Goal: Information Seeking & Learning: Understand process/instructions

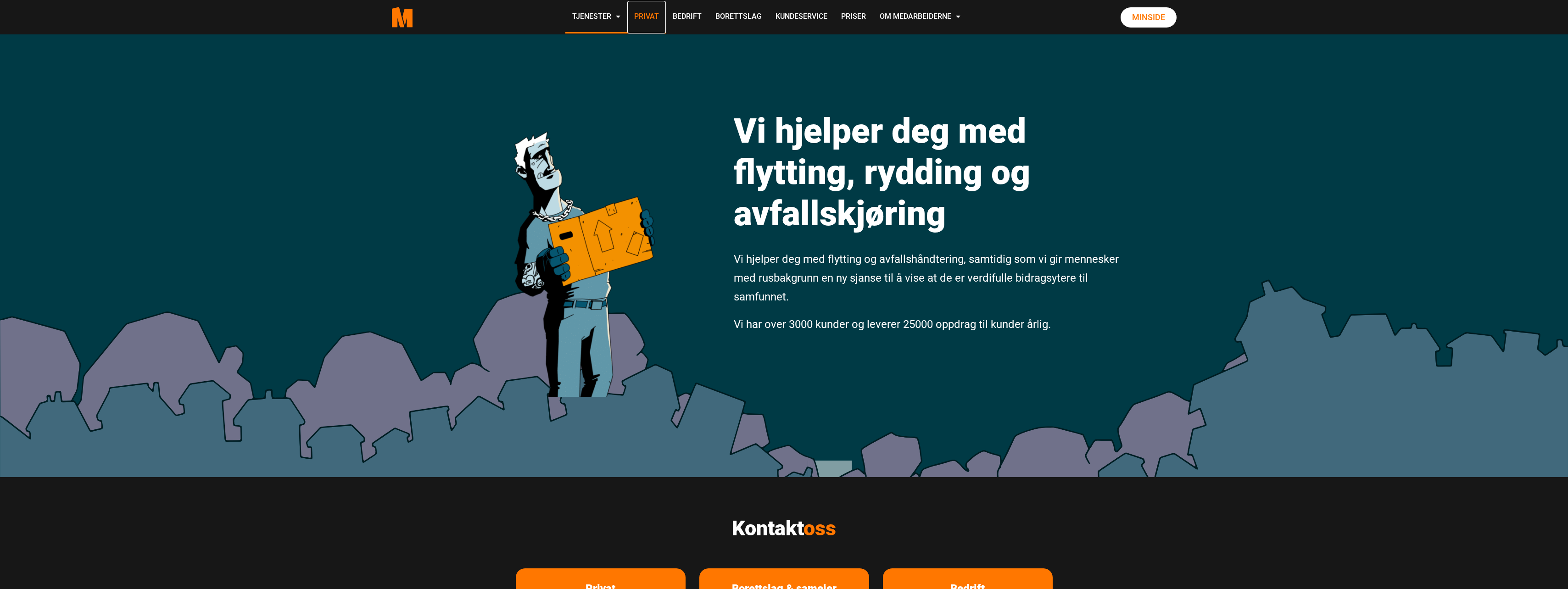
click at [661, 16] on link "Privat" at bounding box center [646, 18] width 38 height 33
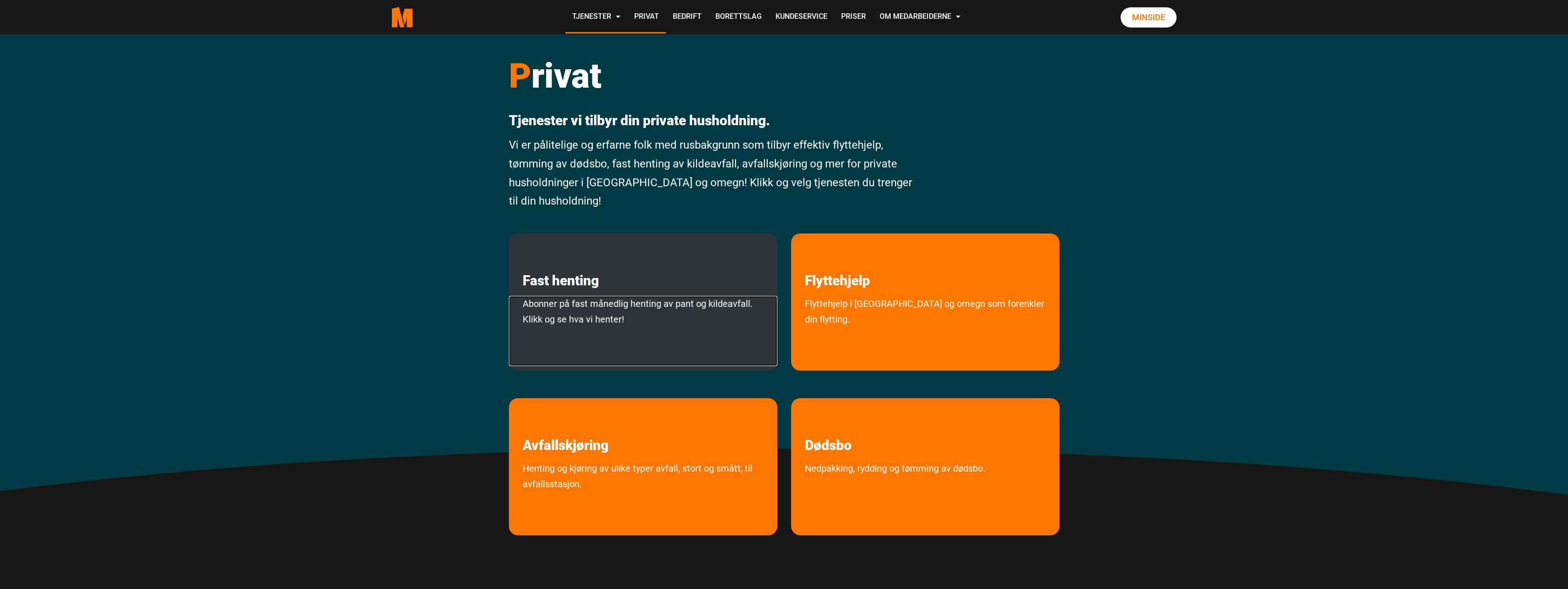
click at [677, 326] on link "Abonner på fast månedlig henting av pant og kildeavfall. Klikk og se hva vi hen…" at bounding box center [643, 330] width 268 height 70
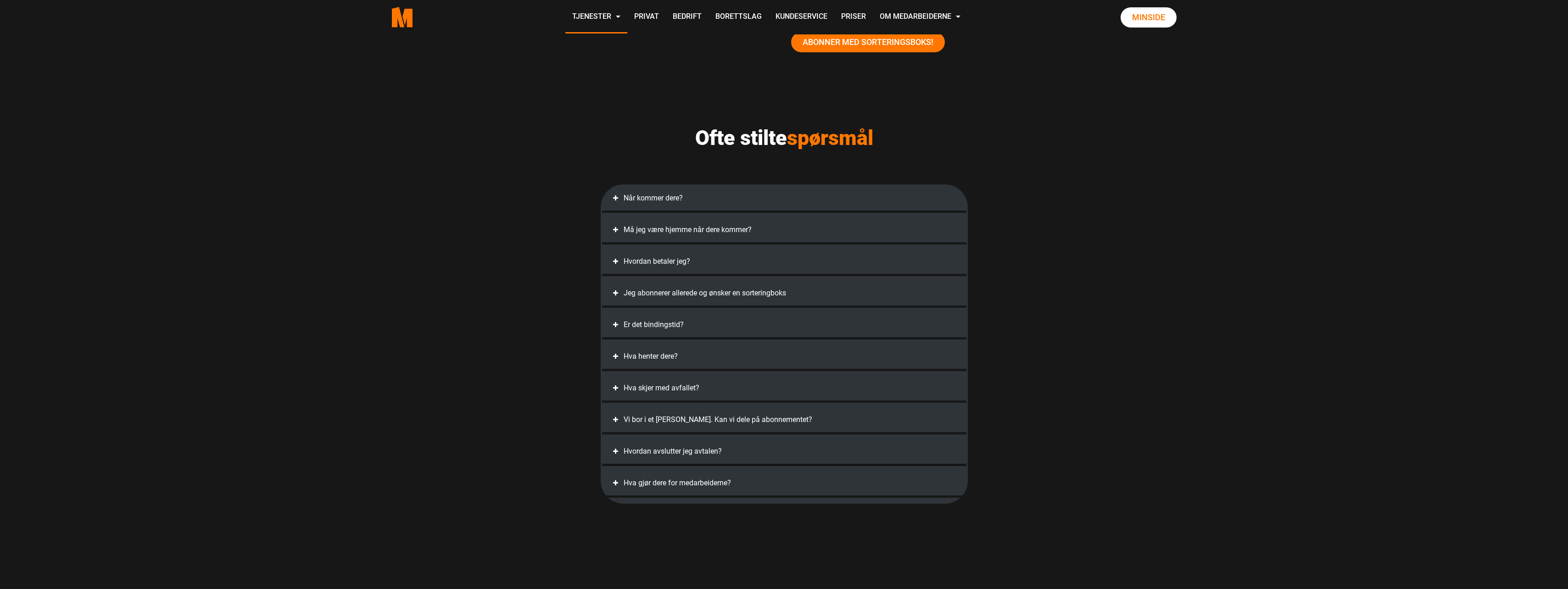
scroll to position [1835, 0]
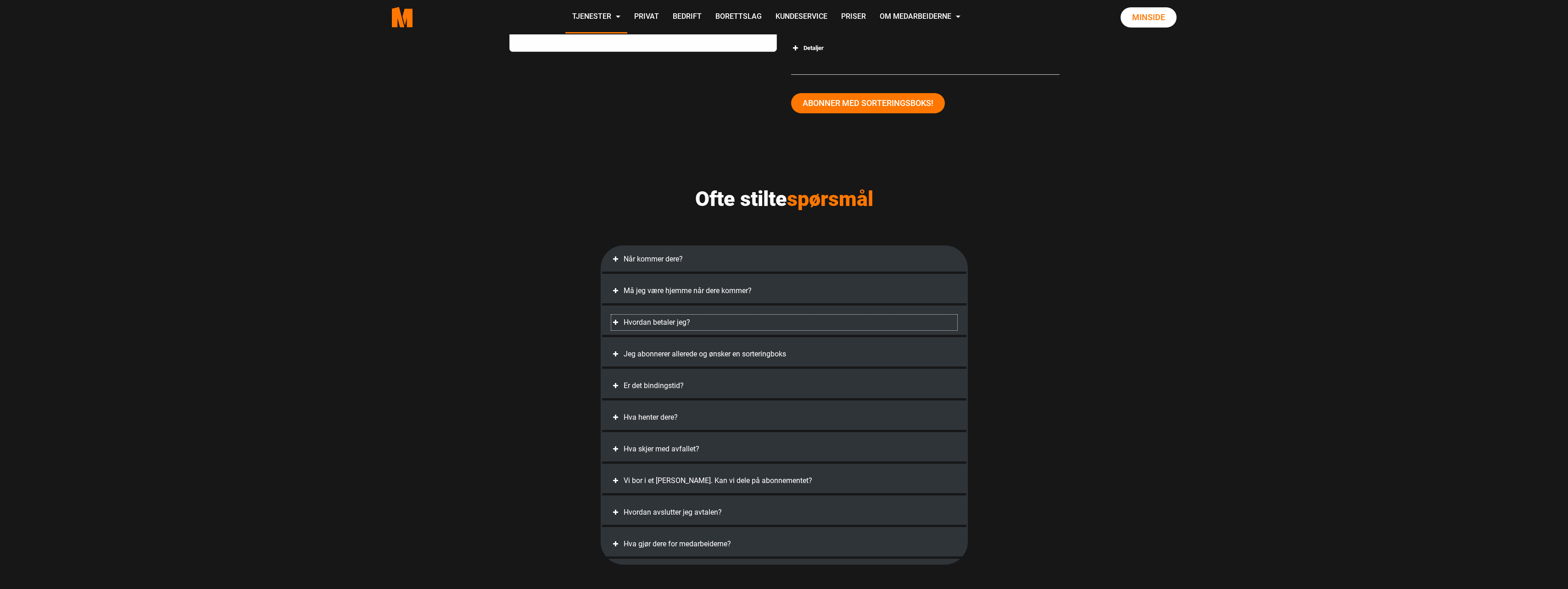
click at [657, 324] on div "Hvordan betaler jeg?" at bounding box center [784, 322] width 346 height 16
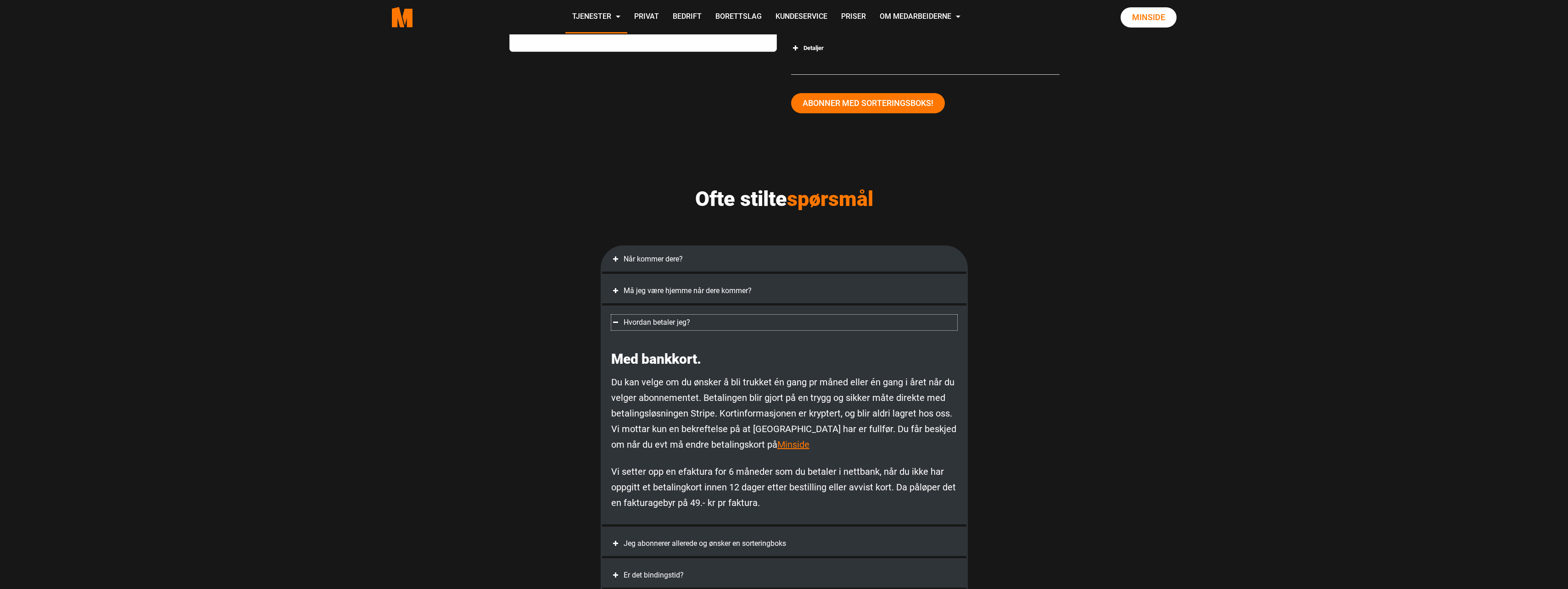
scroll to position [1896, 0]
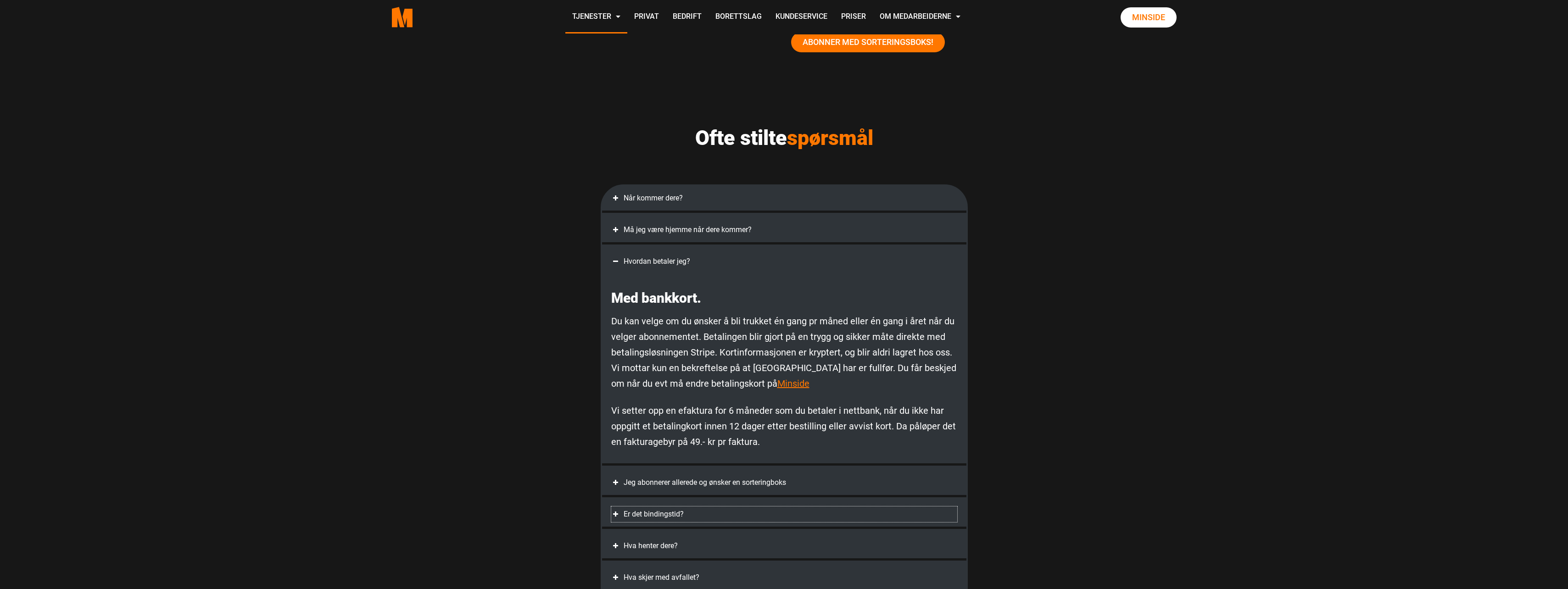
click at [659, 515] on div "Er det bindingstid?" at bounding box center [784, 514] width 346 height 16
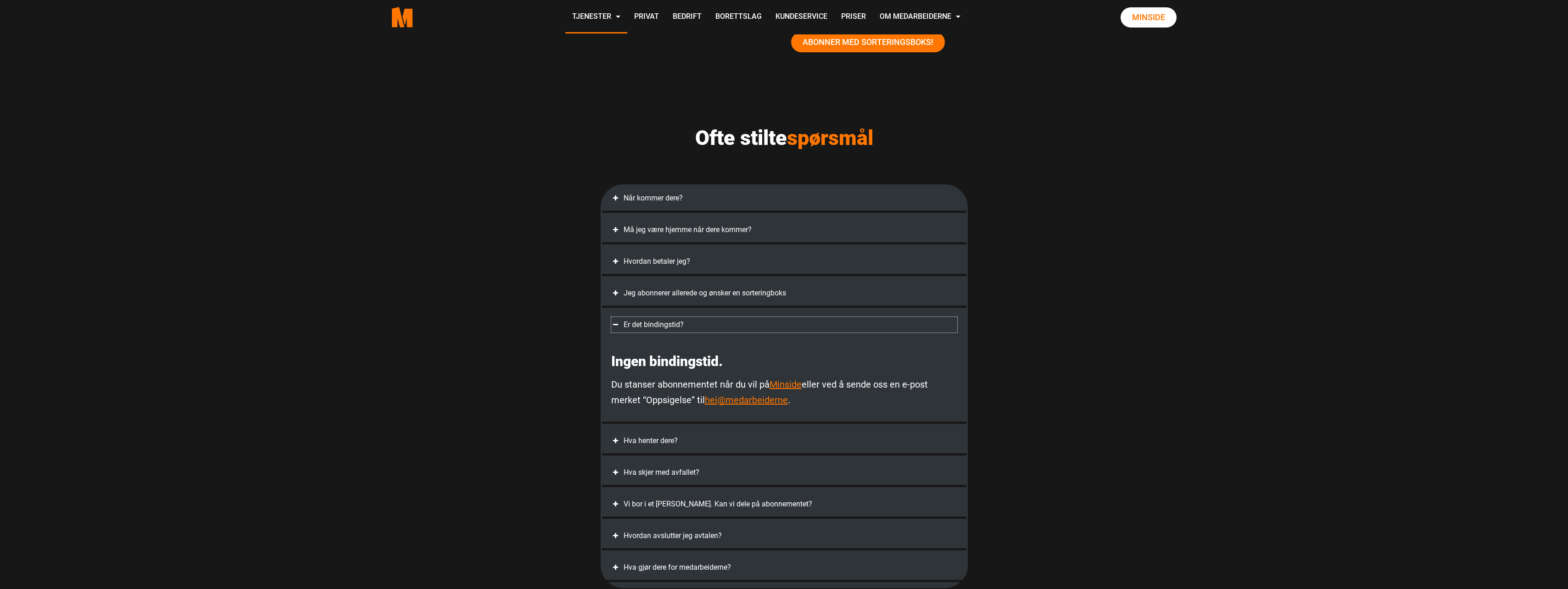
scroll to position [1957, 0]
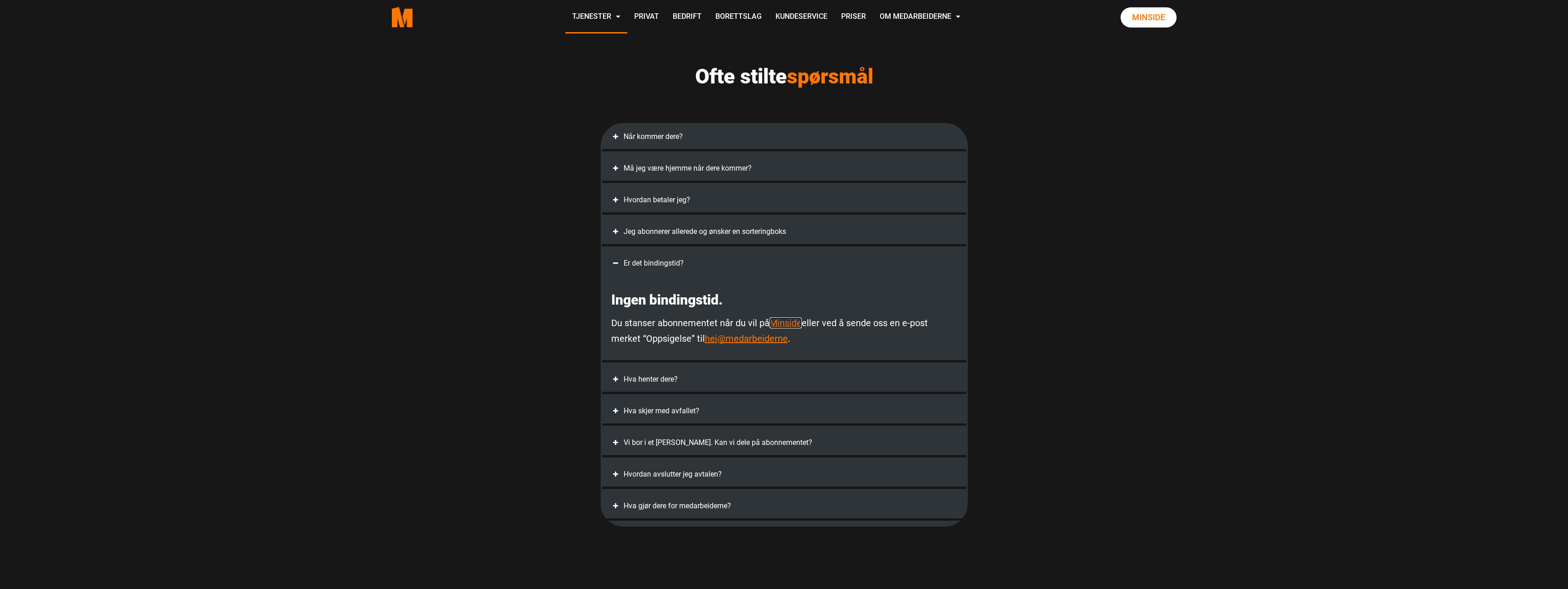
click at [771, 322] on link "Minside" at bounding box center [785, 323] width 32 height 11
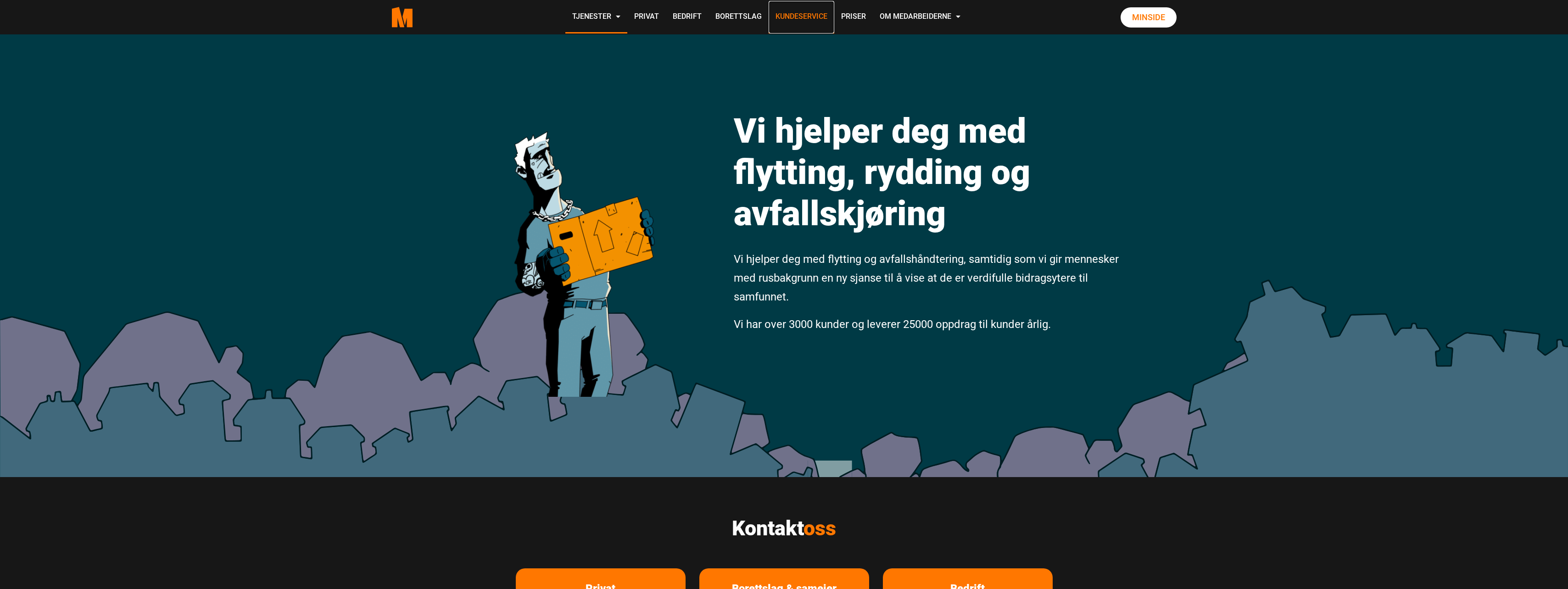
click at [796, 22] on link "Kundeservice" at bounding box center [802, 18] width 66 height 33
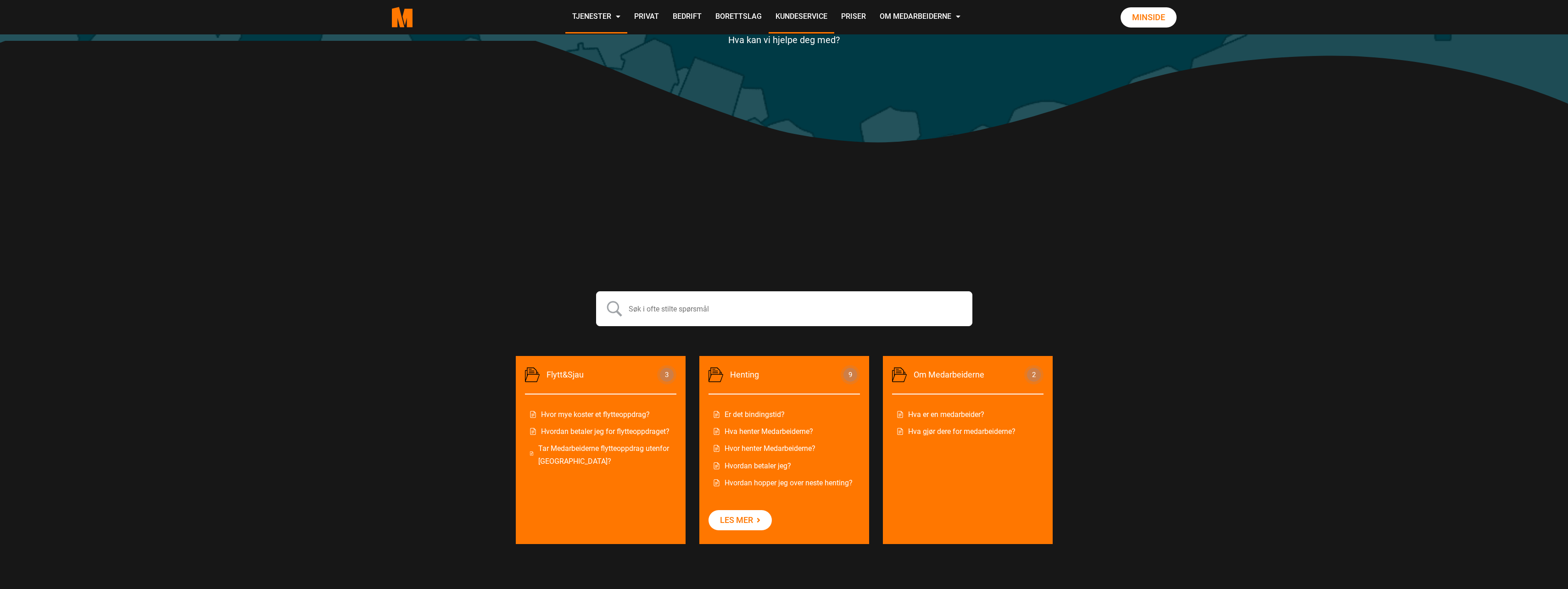
scroll to position [184, 0]
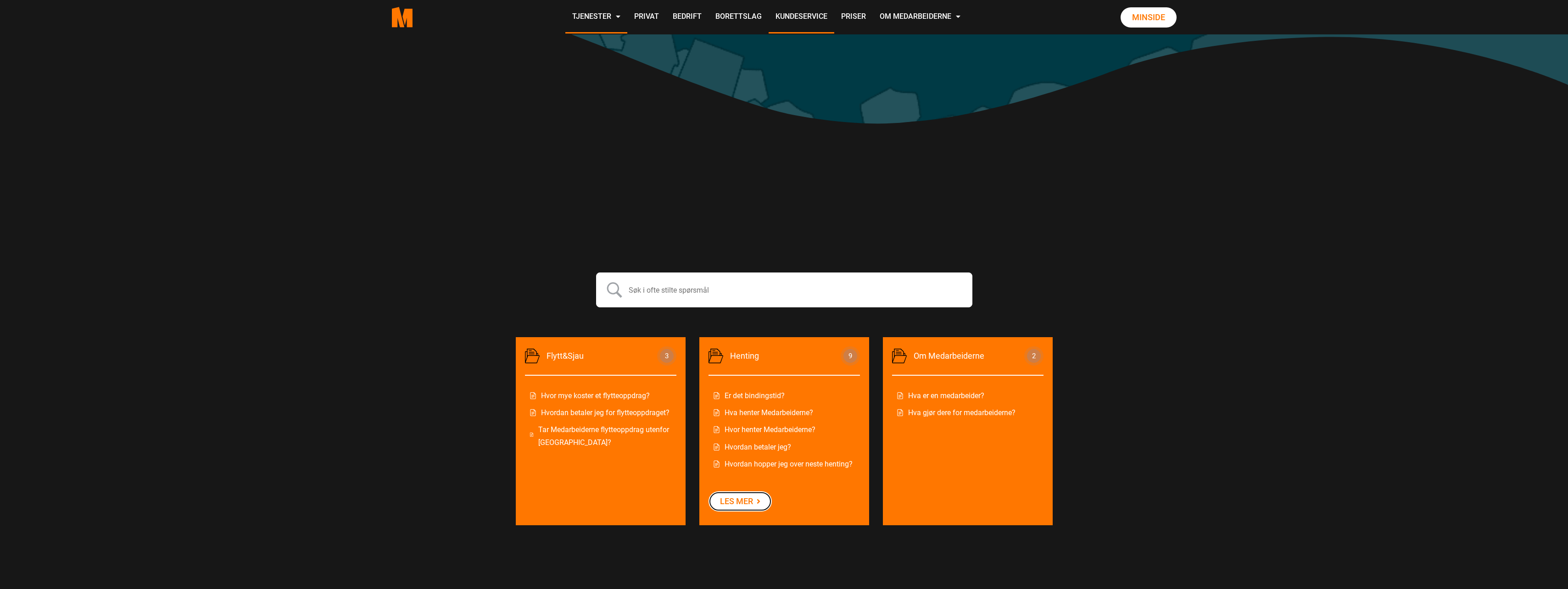
click at [751, 500] on link "Les mer" at bounding box center [740, 501] width 63 height 20
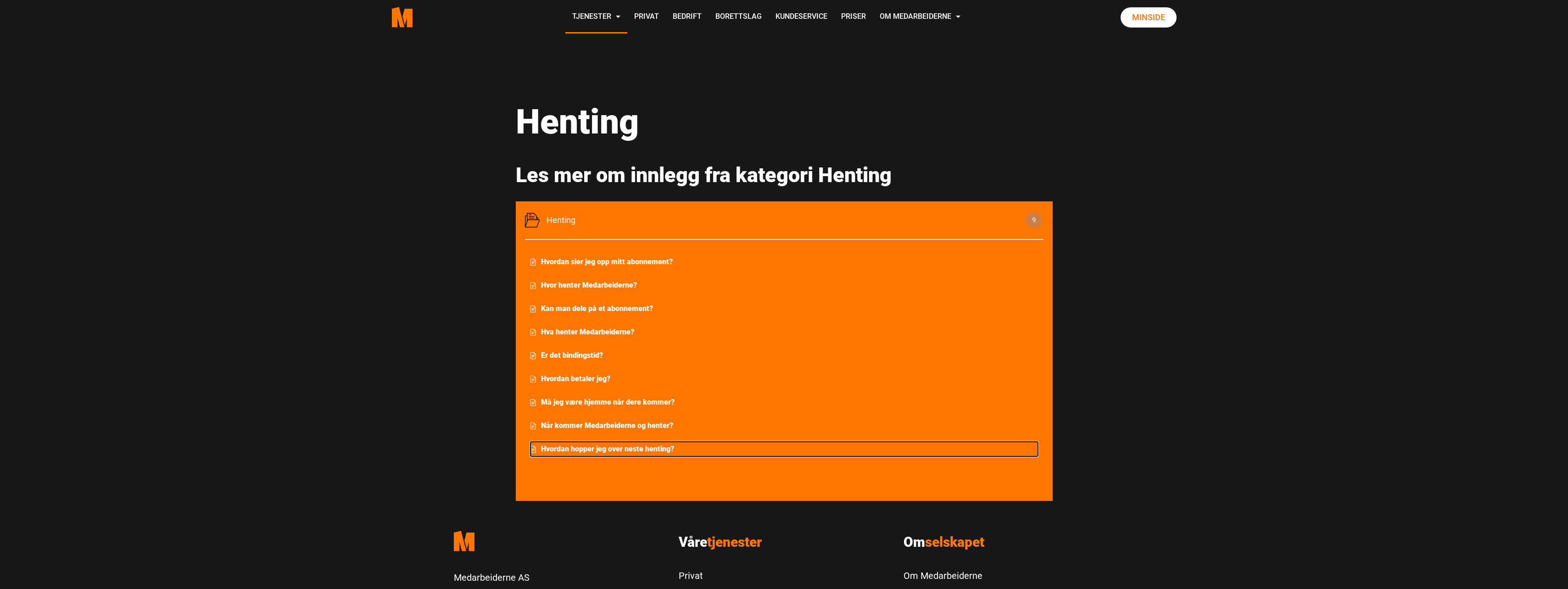
click at [591, 446] on link "Hvordan hopper jeg over neste henting?" at bounding box center [784, 448] width 509 height 16
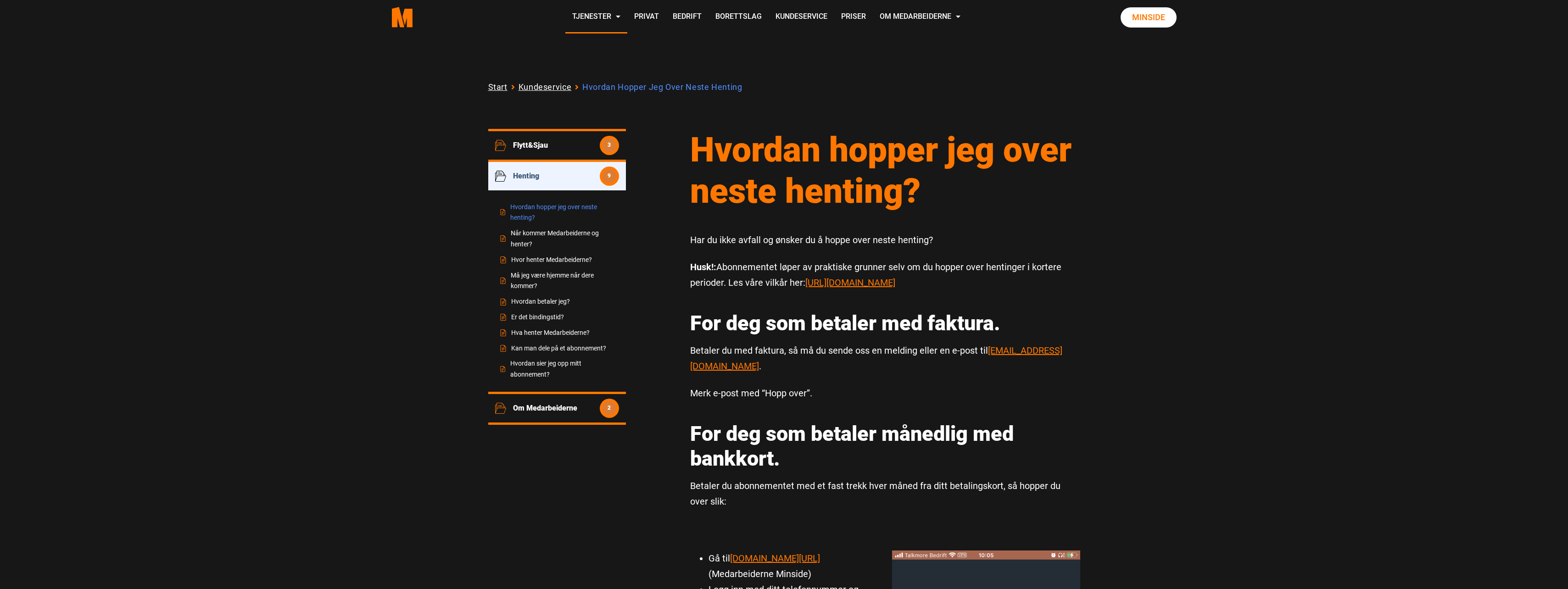
drag, startPoint x: 687, startPoint y: 240, endPoint x: 952, endPoint y: 290, distance: 269.7
click at [952, 290] on div "Har du ikke avfall og ønsker du å hoppe over neste henting? Husk!: Abonnementet…" at bounding box center [885, 376] width 404 height 288
copy div "Har du ikke avfall og ønsker du å hoppe over neste henting? Husk!: Abonnementet…"
